Goal: Information Seeking & Learning: Learn about a topic

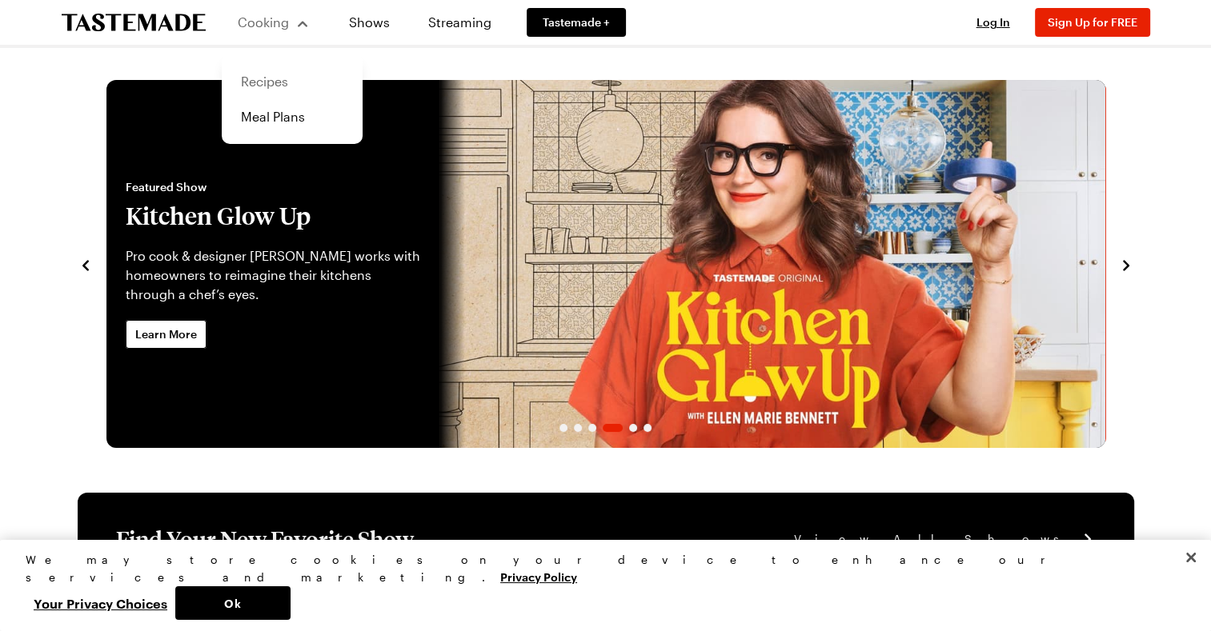
click at [262, 80] on link "Recipes" at bounding box center [292, 81] width 122 height 35
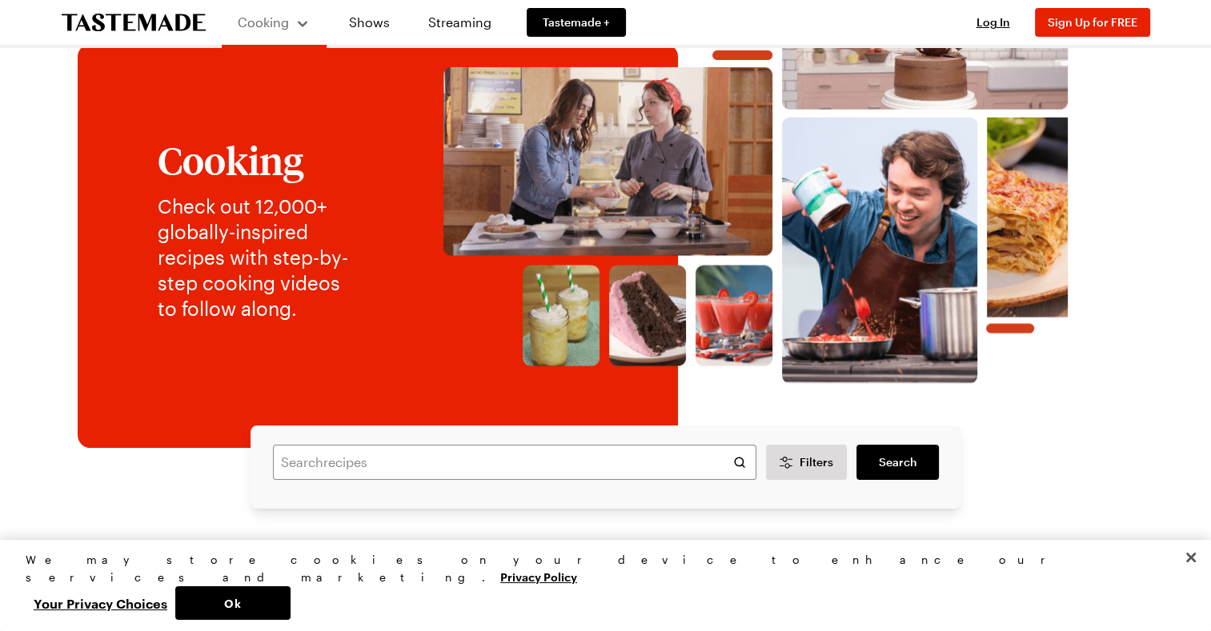
scroll to position [160, 0]
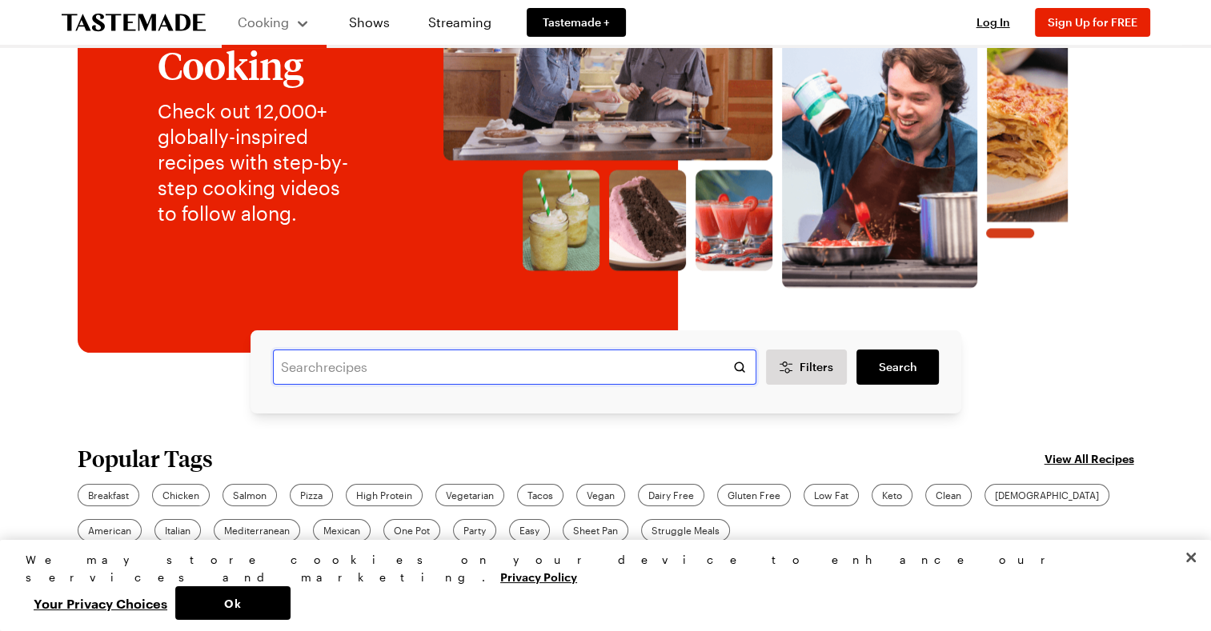
click at [322, 364] on input "text" at bounding box center [514, 367] width 483 height 35
type input "s"
type input "miso salmon"
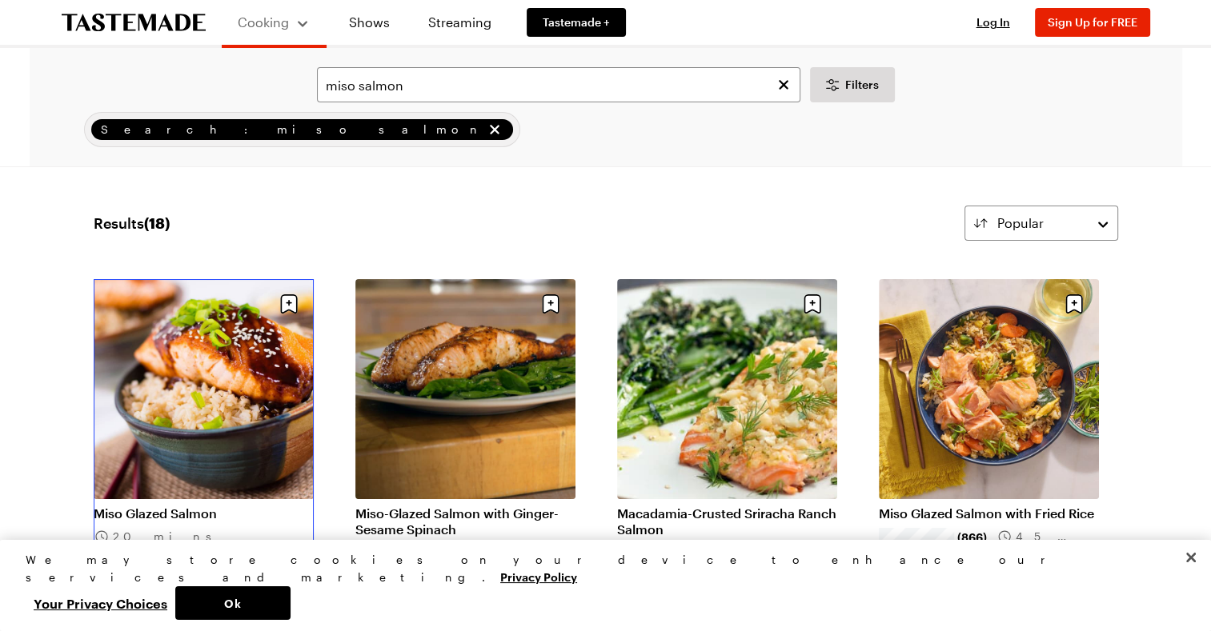
click at [230, 506] on link "Miso Glazed Salmon" at bounding box center [204, 514] width 220 height 16
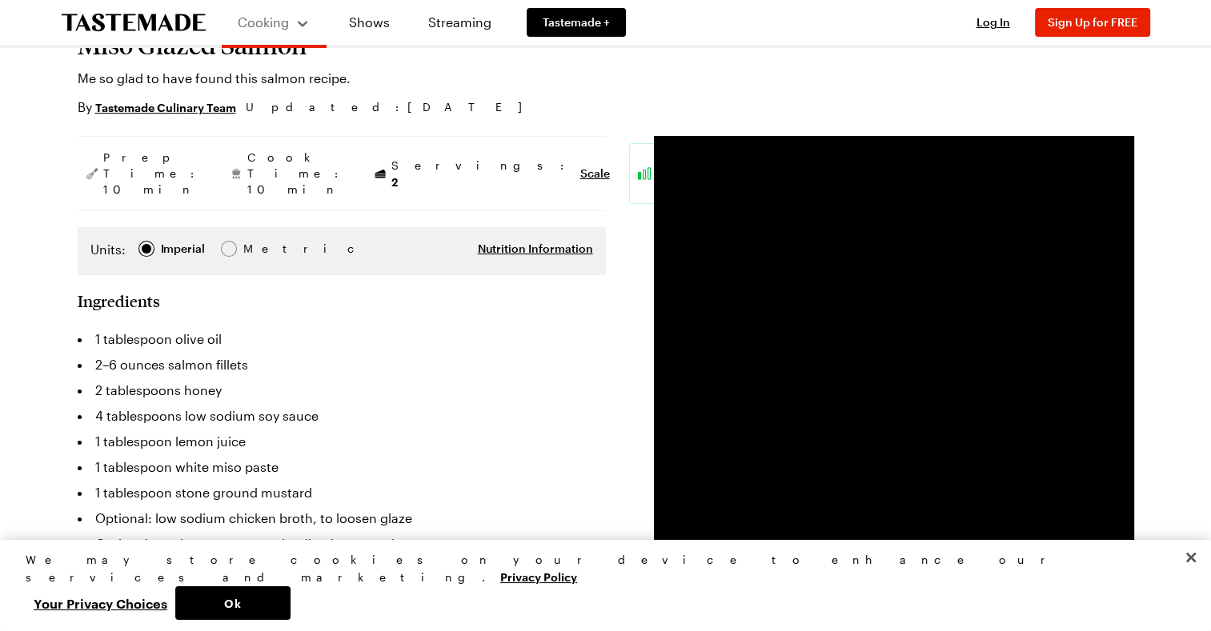
scroll to position [160, 0]
